Goal: Transaction & Acquisition: Book appointment/travel/reservation

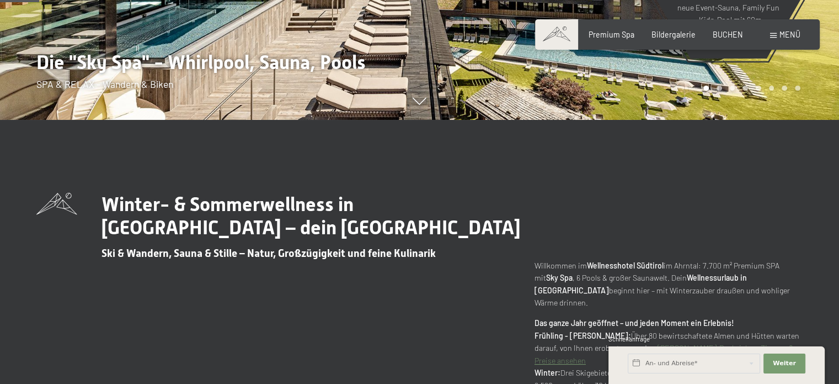
scroll to position [331, 0]
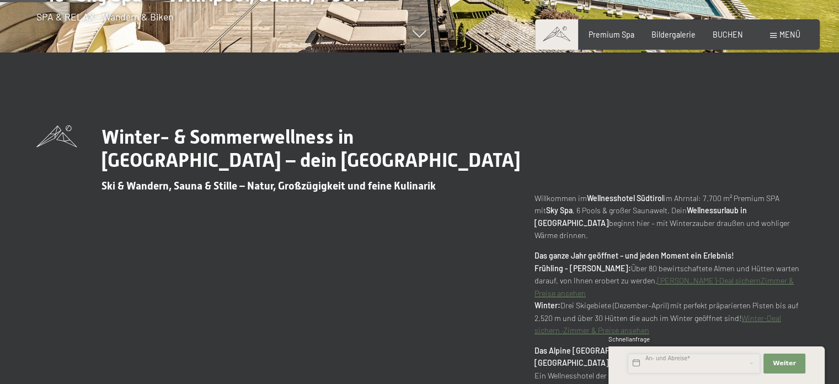
click at [701, 357] on input "text" at bounding box center [694, 363] width 132 height 20
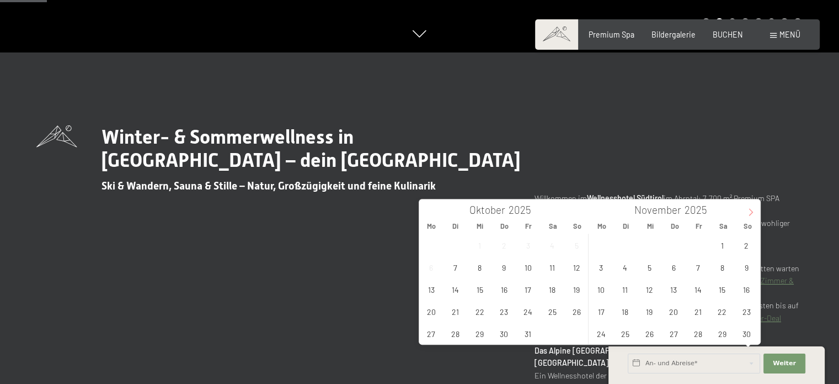
click at [749, 209] on icon at bounding box center [751, 212] width 4 height 7
click at [726, 308] on span "27" at bounding box center [723, 311] width 22 height 22
type input "Sa. 27.12.2025"
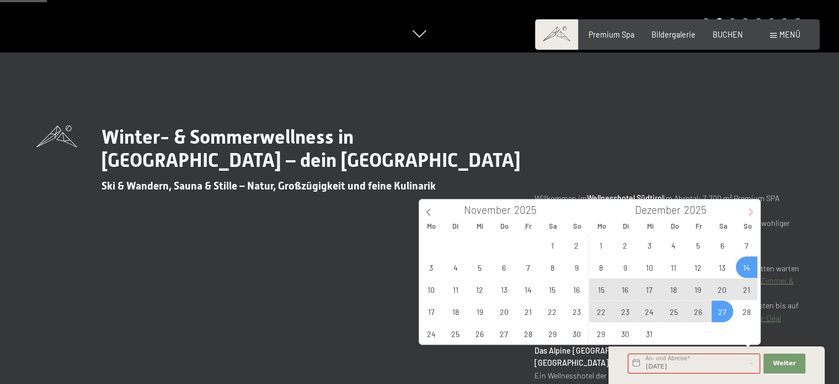
click at [751, 209] on icon at bounding box center [751, 212] width 8 height 8
type input "2026"
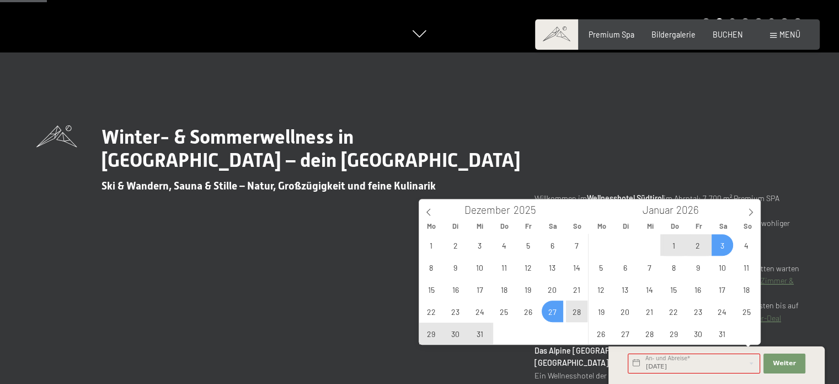
click at [716, 248] on span "3" at bounding box center [723, 245] width 22 height 22
type input "Sa. 27.12.2025 - Sa. 03.01.2026"
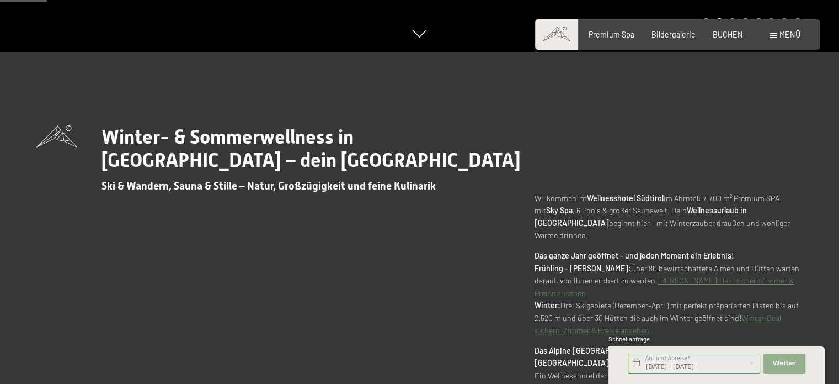
click at [789, 363] on span "Weiter" at bounding box center [784, 363] width 23 height 9
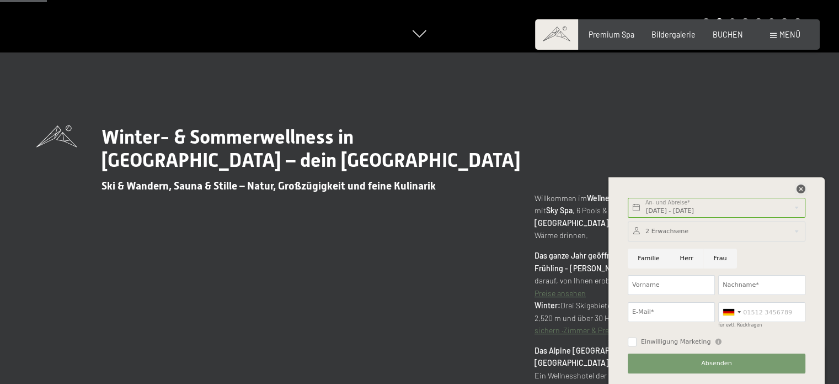
click at [799, 185] on icon at bounding box center [801, 188] width 9 height 9
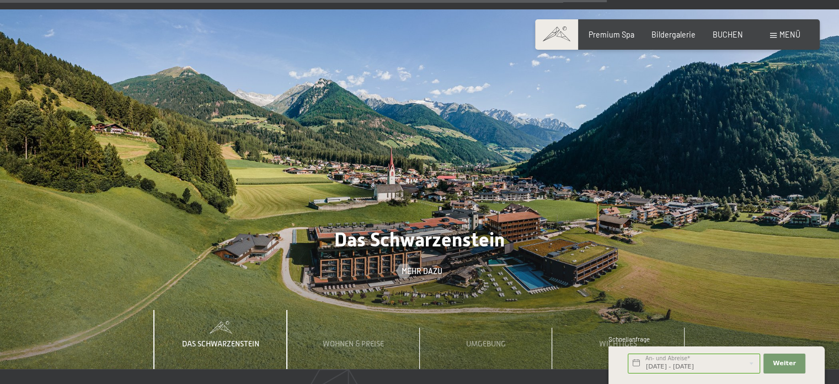
scroll to position [3918, 0]
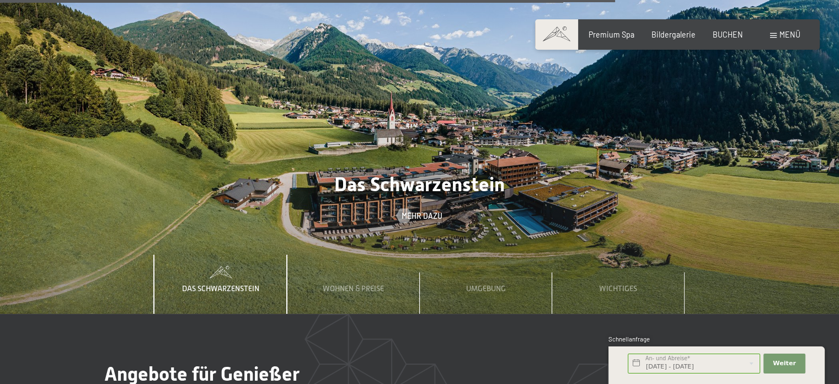
click at [351, 226] on span "Einwilligung Marketing*" at bounding box center [358, 223] width 91 height 11
click at [307, 226] on input "Einwilligung Marketing*" at bounding box center [301, 223] width 11 height 11
checkbox input "false"
click at [353, 284] on span "Wohnen & Preise" at bounding box center [353, 288] width 61 height 9
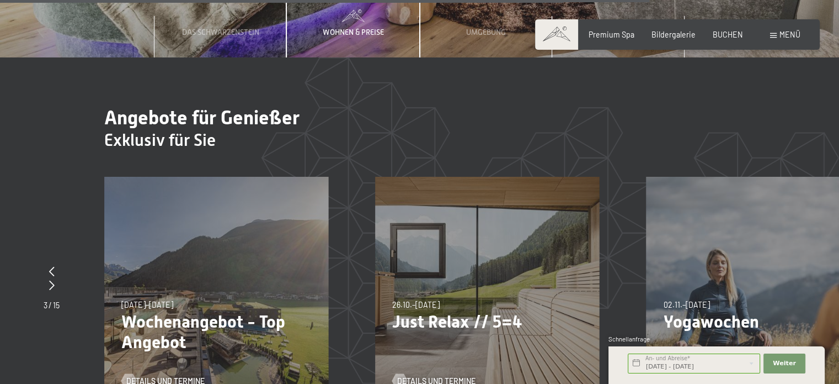
scroll to position [4194, 0]
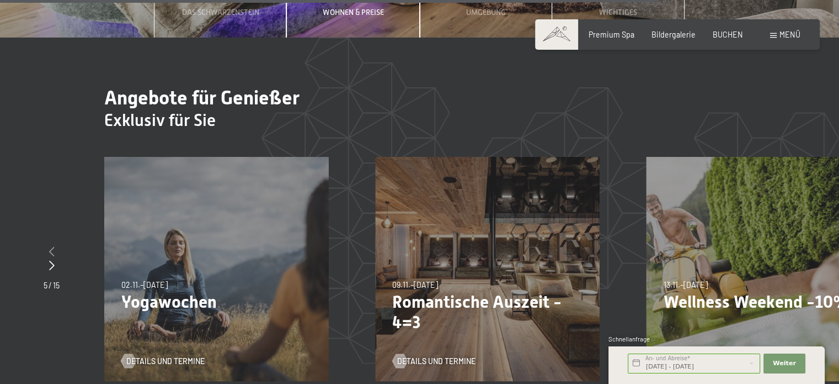
click at [53, 246] on icon at bounding box center [52, 251] width 6 height 10
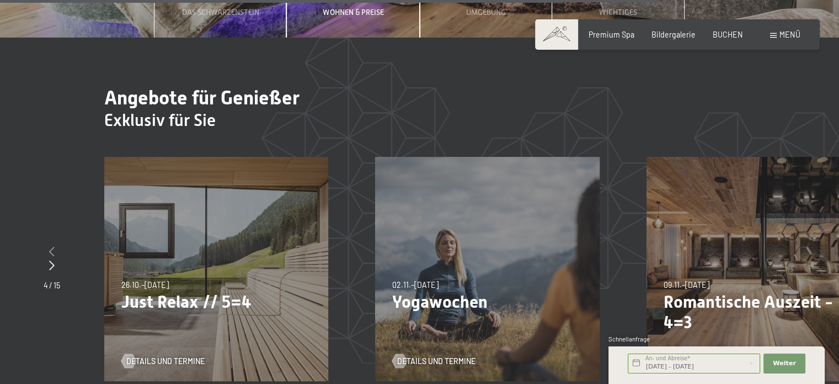
click at [53, 246] on icon at bounding box center [52, 251] width 6 height 10
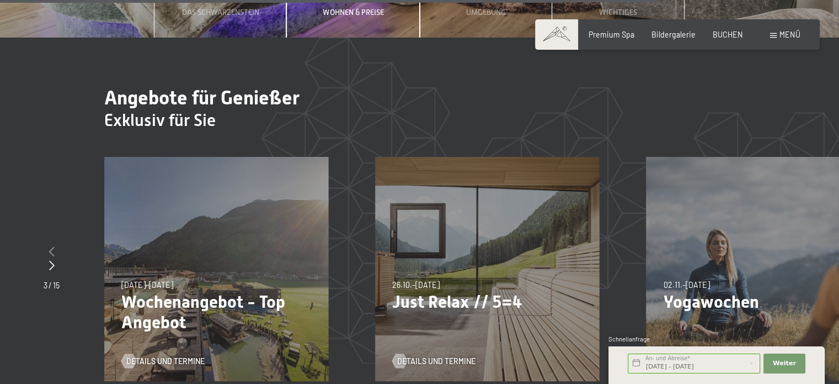
click at [53, 246] on icon at bounding box center [52, 251] width 6 height 10
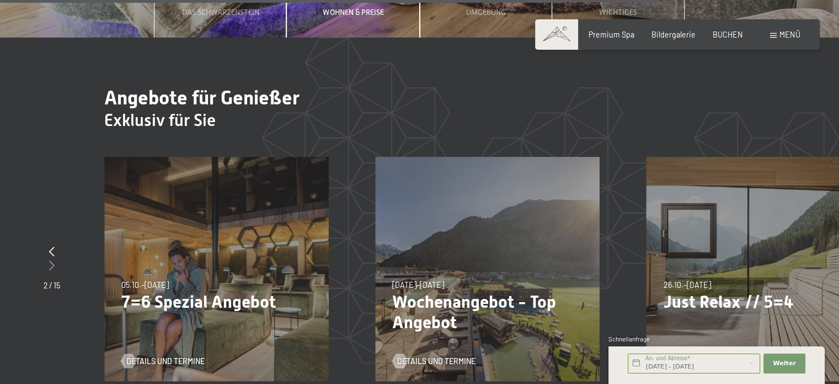
click at [51, 260] on icon at bounding box center [52, 265] width 6 height 10
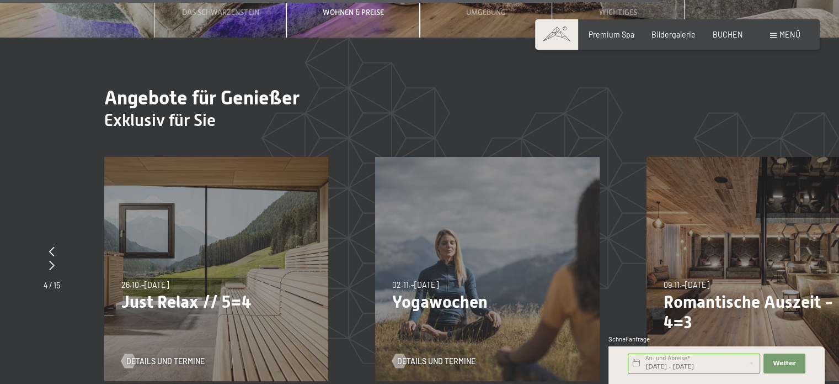
scroll to position [4173, 0]
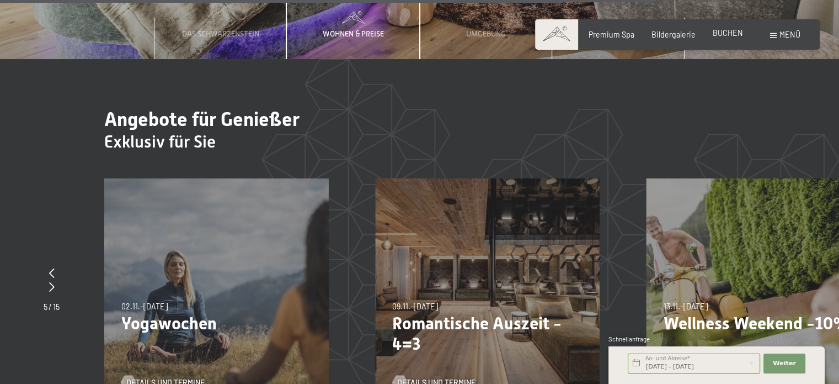
click at [723, 34] on span "BUCHEN" at bounding box center [728, 32] width 30 height 9
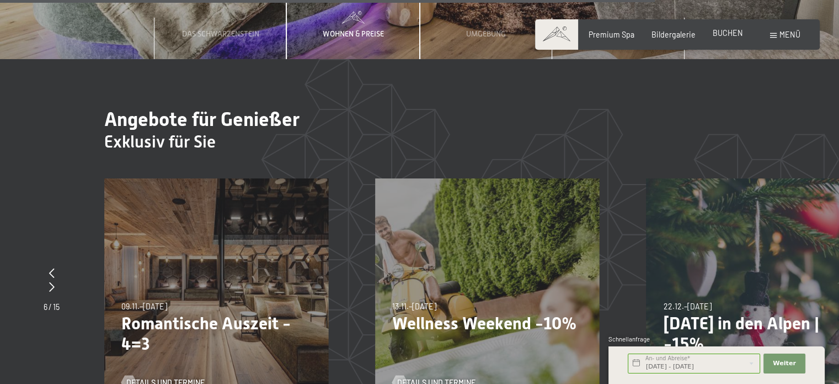
scroll to position [4154, 0]
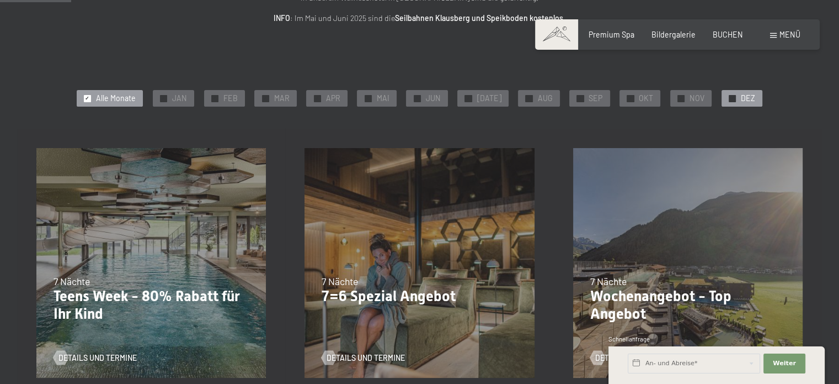
click at [746, 102] on span "DEZ" at bounding box center [748, 98] width 14 height 11
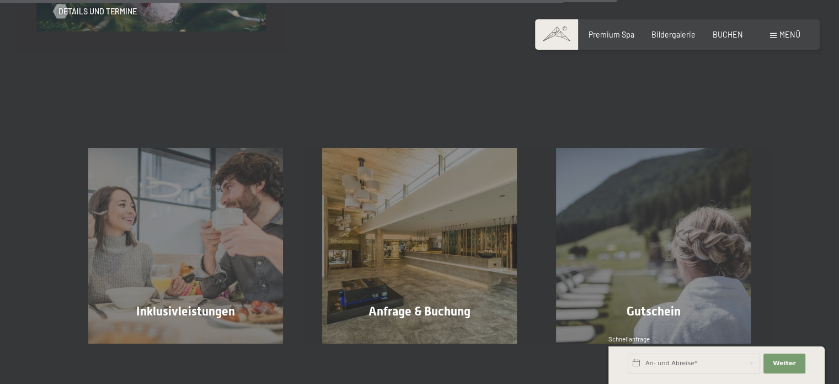
scroll to position [1104, 0]
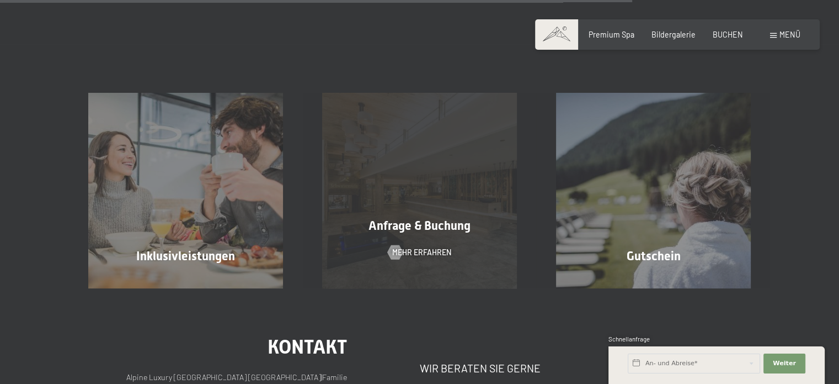
click at [439, 237] on div "Anfrage & Buchung Mehr erfahren" at bounding box center [420, 190] width 234 height 195
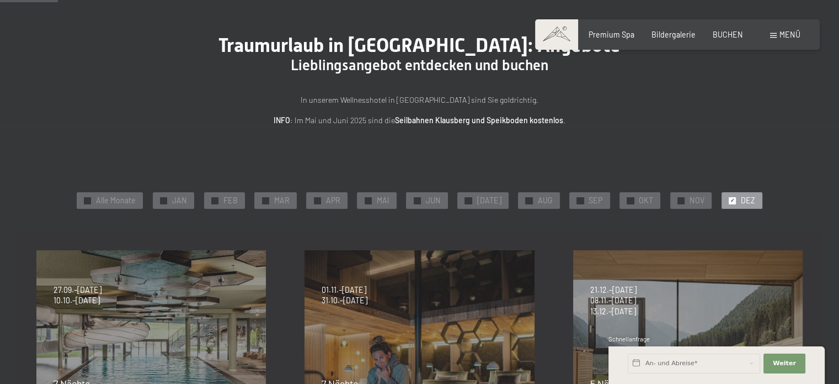
scroll to position [0, 0]
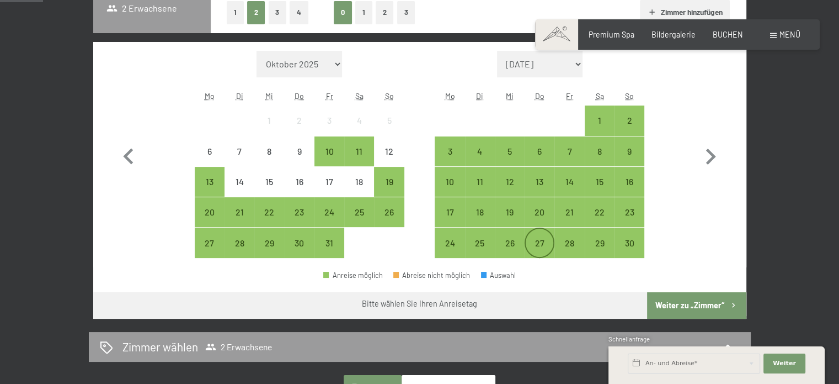
scroll to position [331, 0]
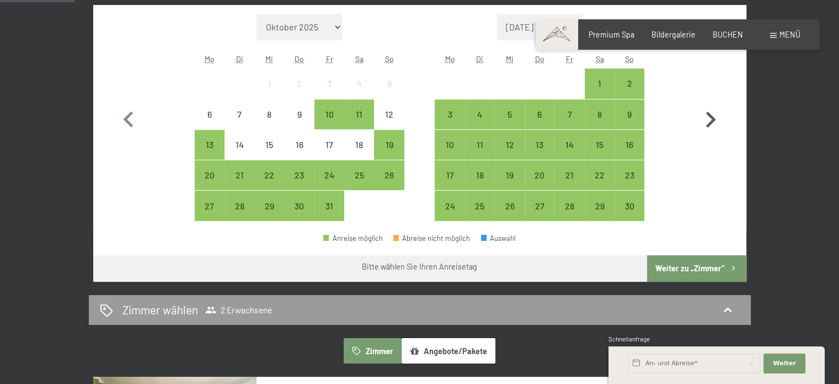
click at [717, 119] on icon "button" at bounding box center [711, 120] width 32 height 32
select select "2025-11-01"
select select "2025-12-01"
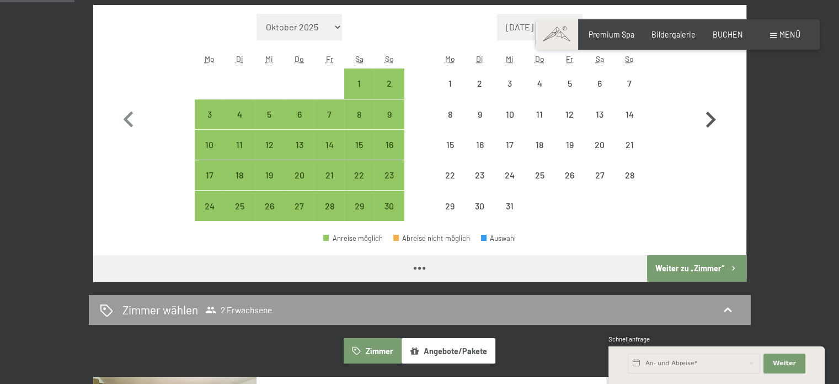
select select "2025-11-01"
select select "2025-12-01"
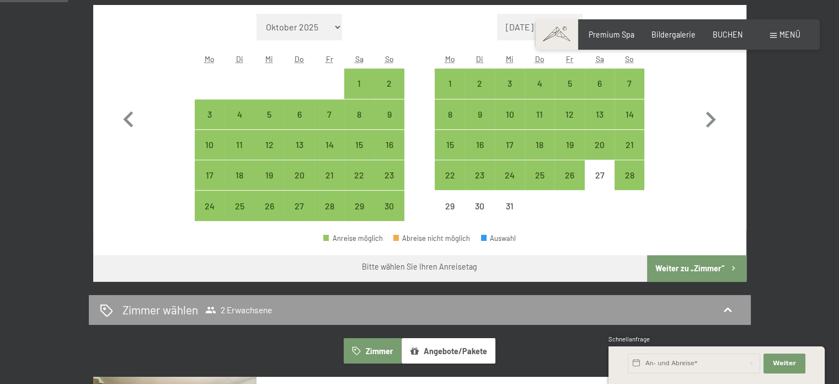
scroll to position [276, 0]
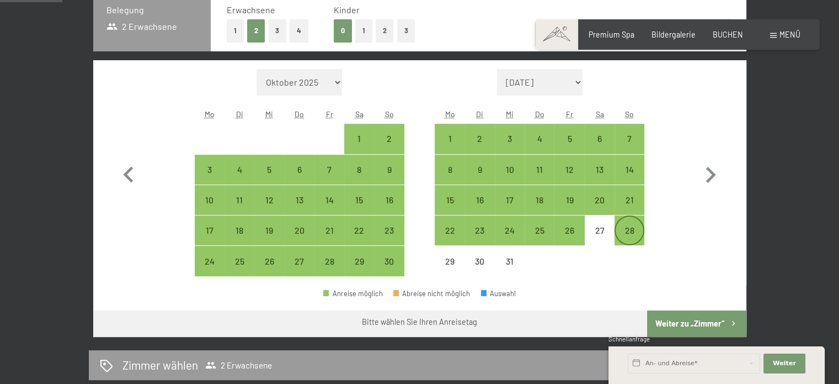
click at [624, 226] on div "28" at bounding box center [630, 240] width 28 height 28
select select "2025-11-01"
select select "2025-12-01"
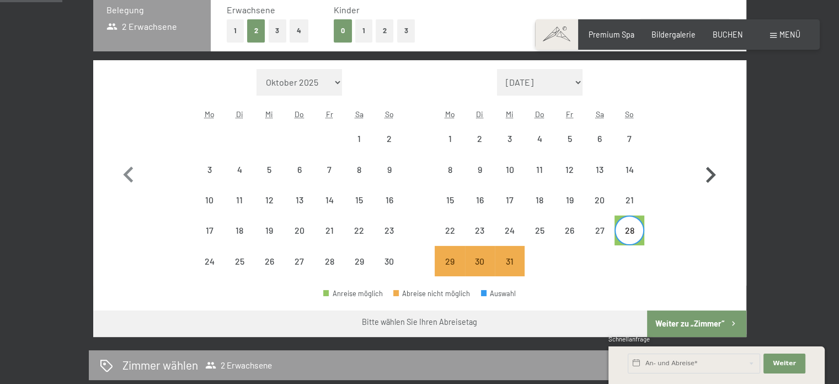
click at [708, 174] on icon "button" at bounding box center [711, 175] width 32 height 32
select select "2025-12-01"
select select "2026-01-01"
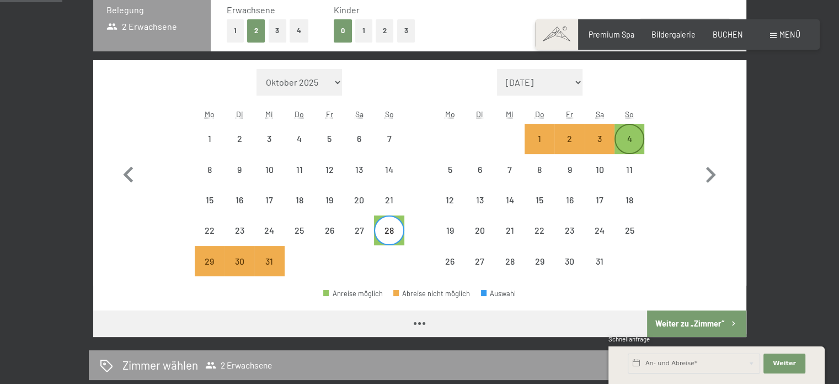
select select "2025-12-01"
select select "2026-01-01"
click at [631, 143] on div "4" at bounding box center [630, 148] width 28 height 28
select select "2025-12-01"
select select "2026-01-01"
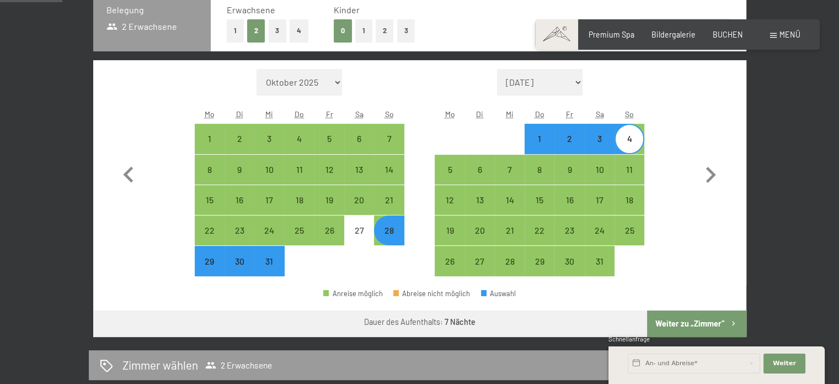
click at [695, 316] on button "Weiter zu „Zimmer“" at bounding box center [696, 323] width 99 height 26
select select "2025-12-01"
select select "2026-01-01"
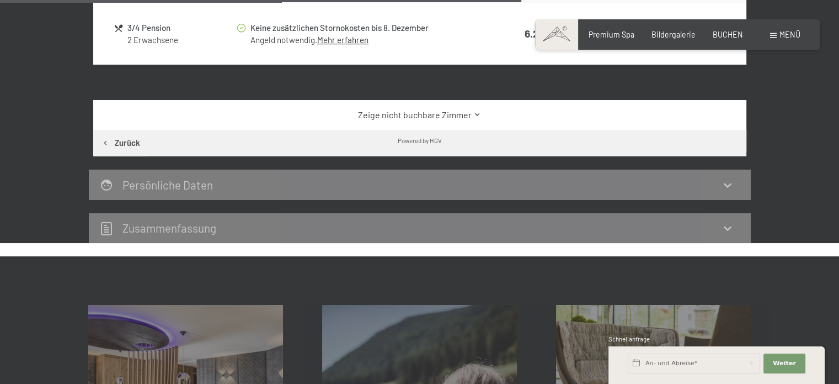
scroll to position [839, 0]
